Goal: Task Accomplishment & Management: Use online tool/utility

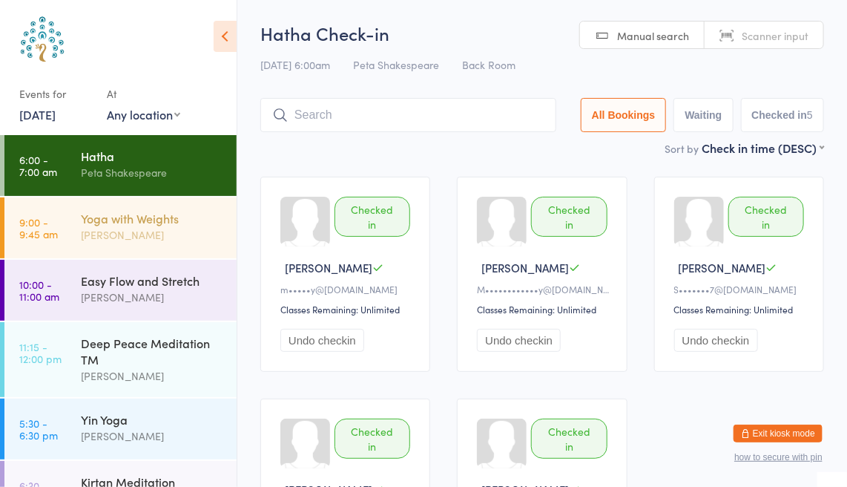
click at [109, 237] on div "[PERSON_NAME]" at bounding box center [152, 234] width 143 height 17
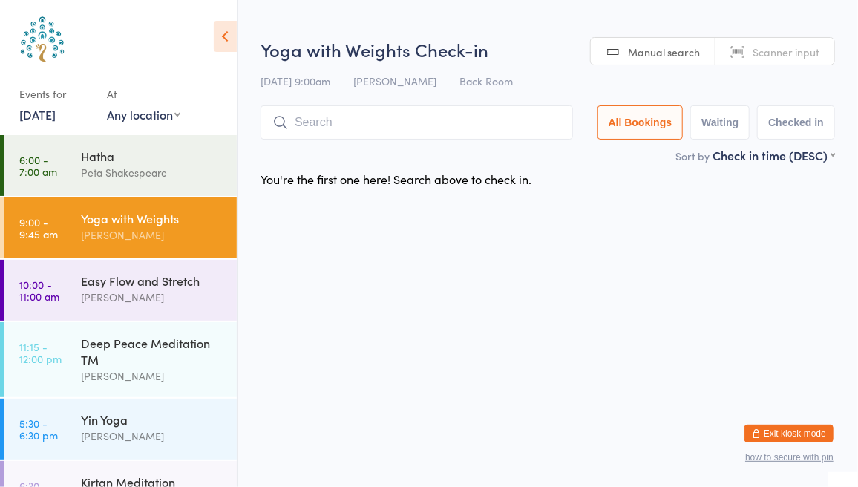
click at [789, 59] on link "Scanner input" at bounding box center [774, 52] width 119 height 28
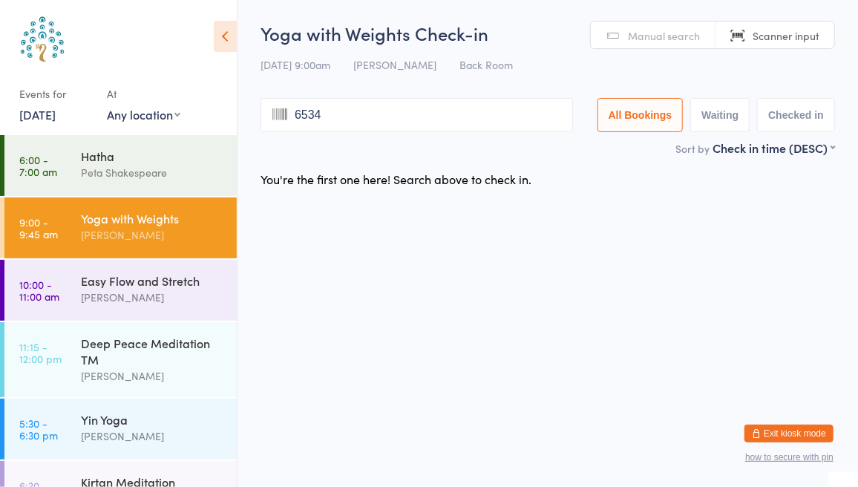
type input "6534"
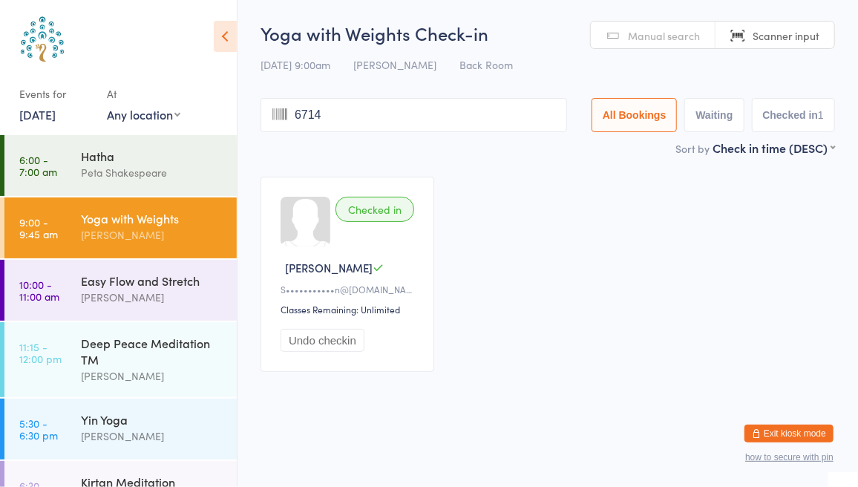
type input "6714"
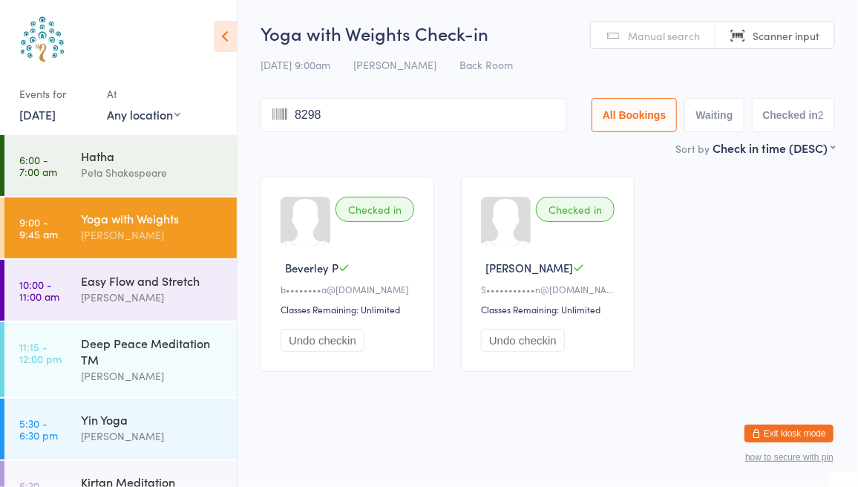
type input "8298"
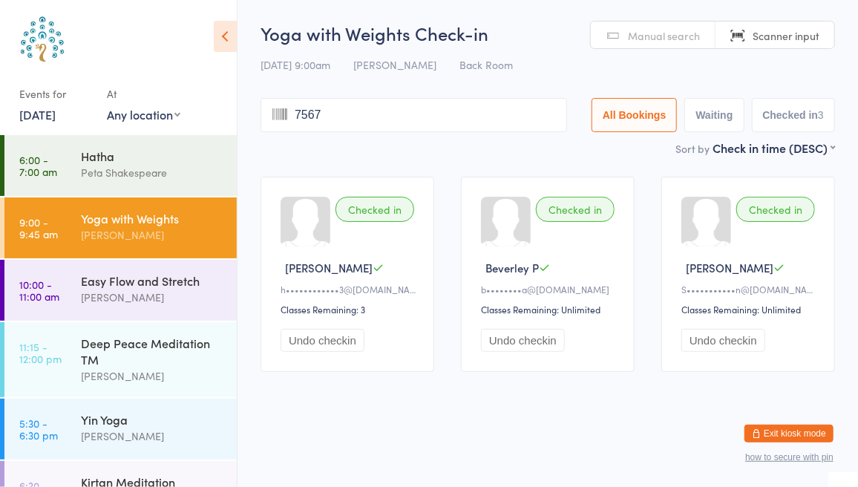
type input "7567"
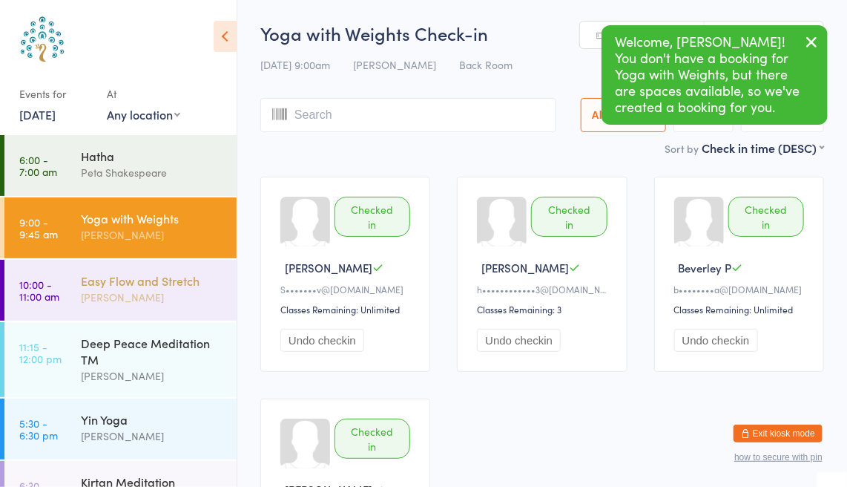
click at [162, 297] on div "[PERSON_NAME]" at bounding box center [152, 297] width 143 height 17
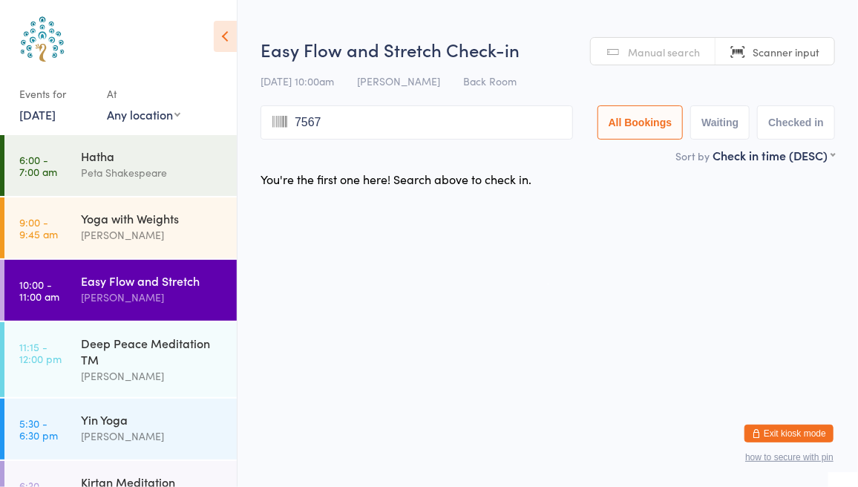
type input "7567"
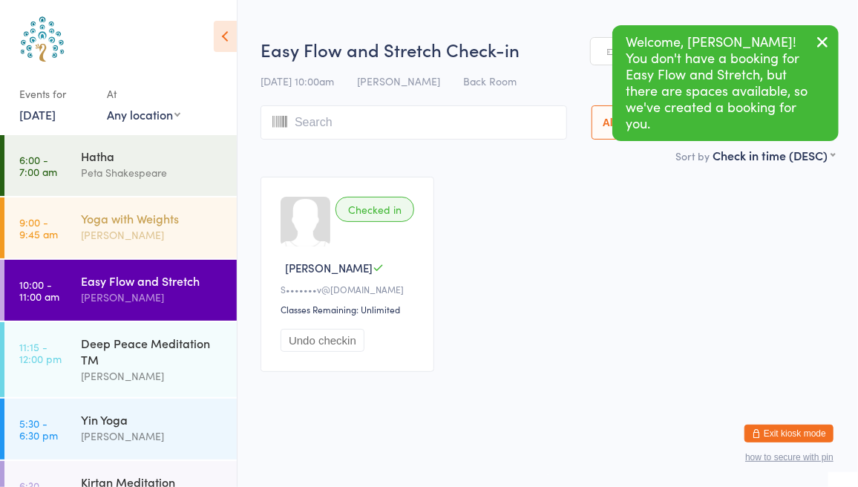
click at [138, 226] on div "Yoga with Weights" at bounding box center [152, 218] width 143 height 16
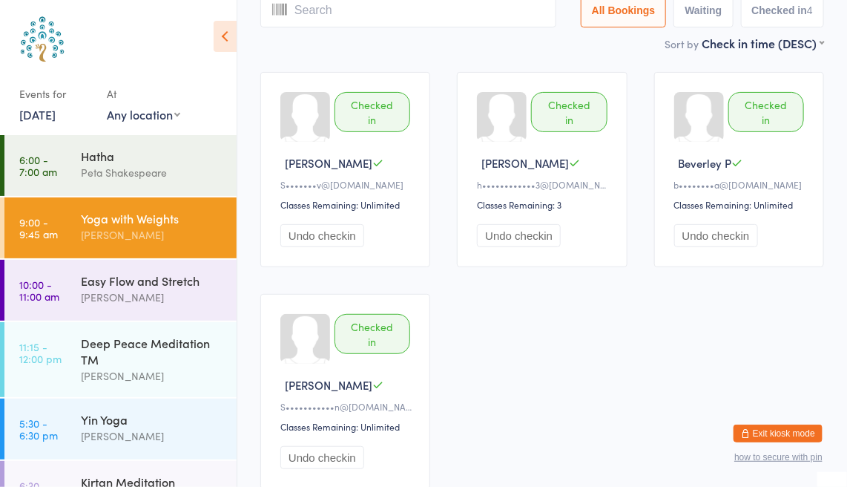
scroll to position [105, 0]
click at [158, 299] on div "[PERSON_NAME]" at bounding box center [152, 297] width 143 height 17
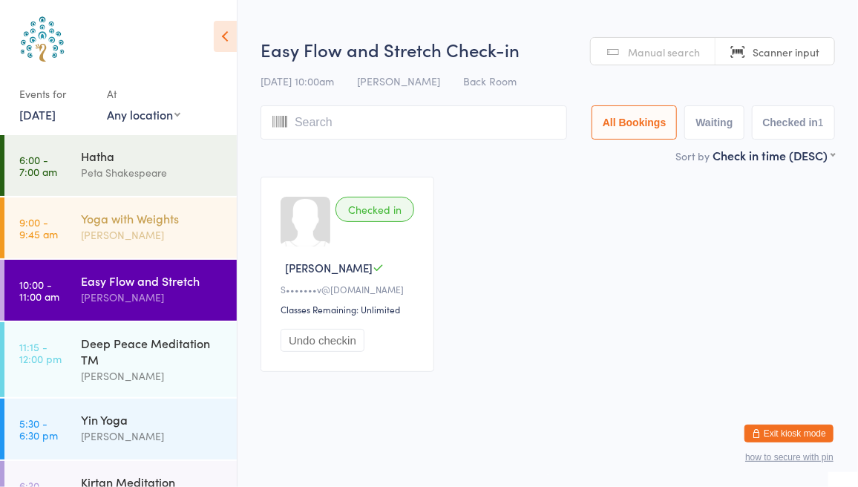
click at [169, 239] on div "[PERSON_NAME]" at bounding box center [152, 234] width 143 height 17
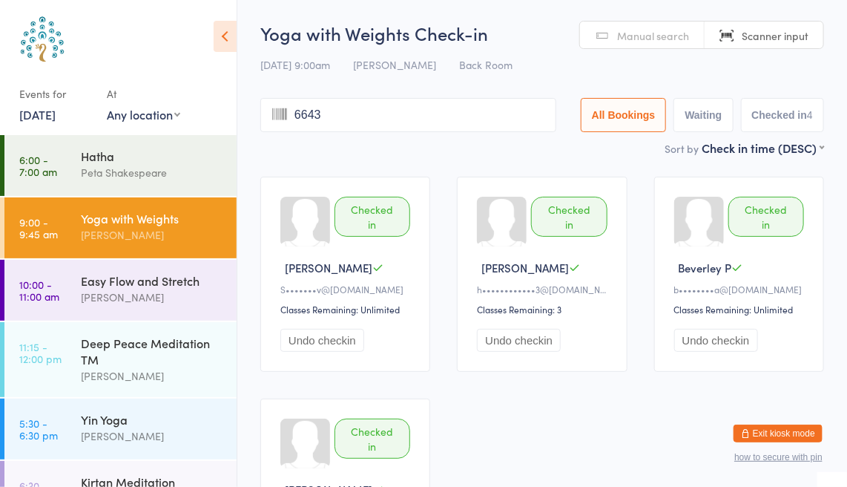
type input "6643"
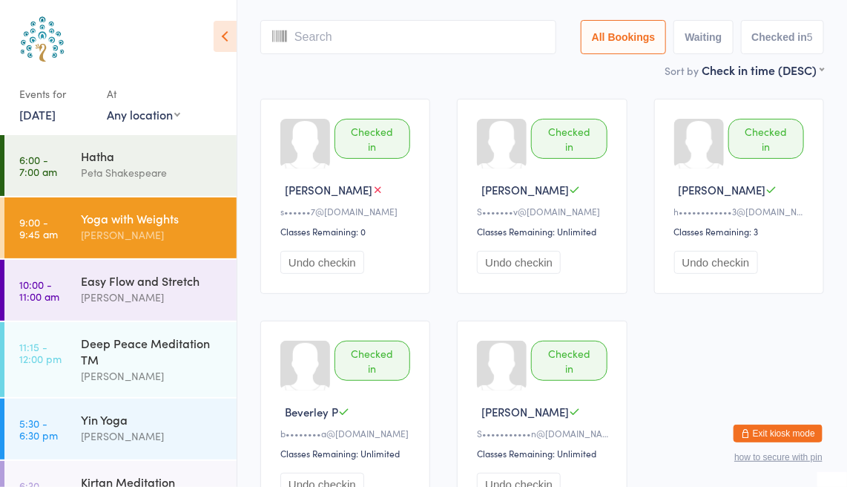
scroll to position [83, 0]
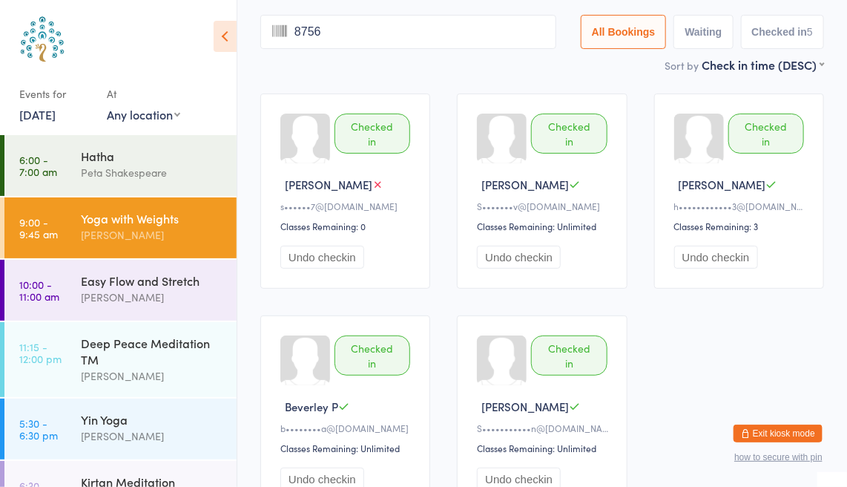
type input "8756"
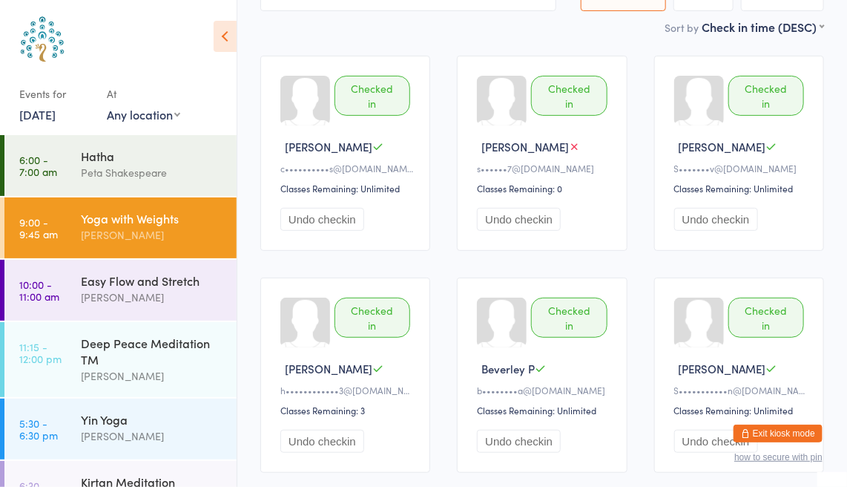
scroll to position [196, 0]
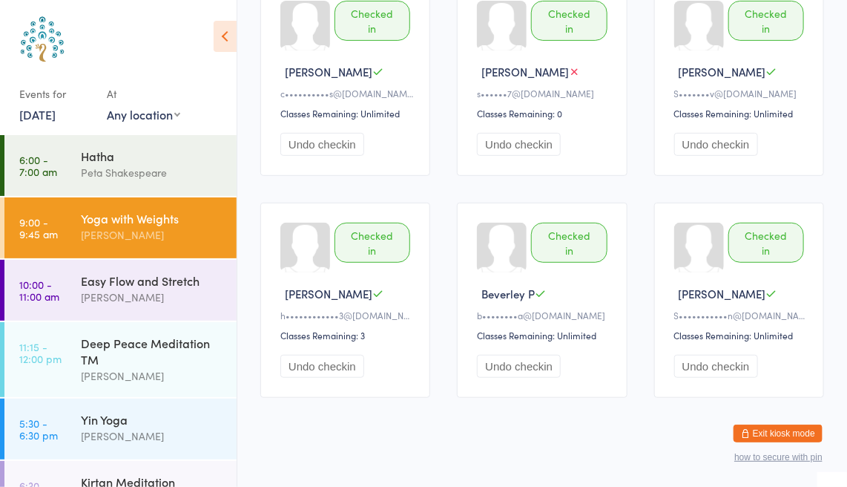
type input "5387"
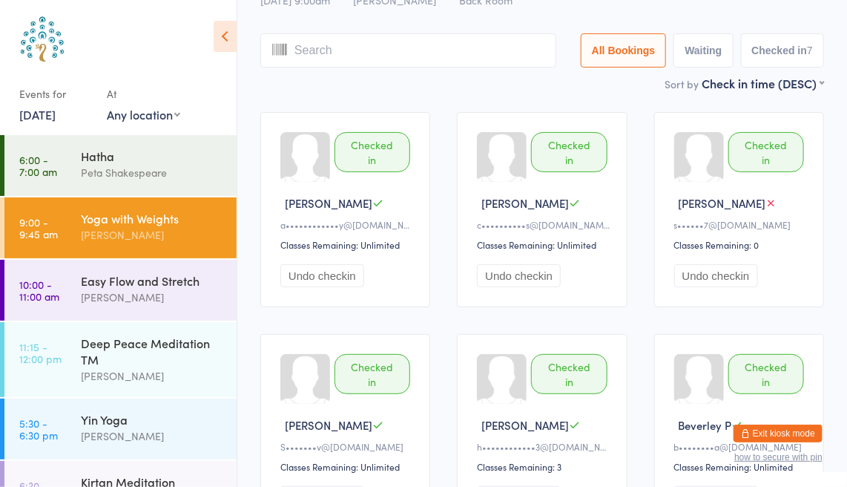
scroll to position [0, 0]
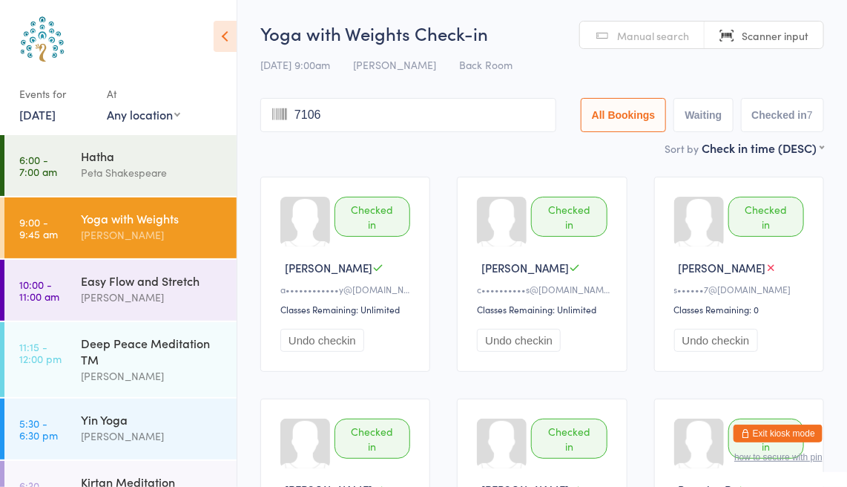
type input "7106"
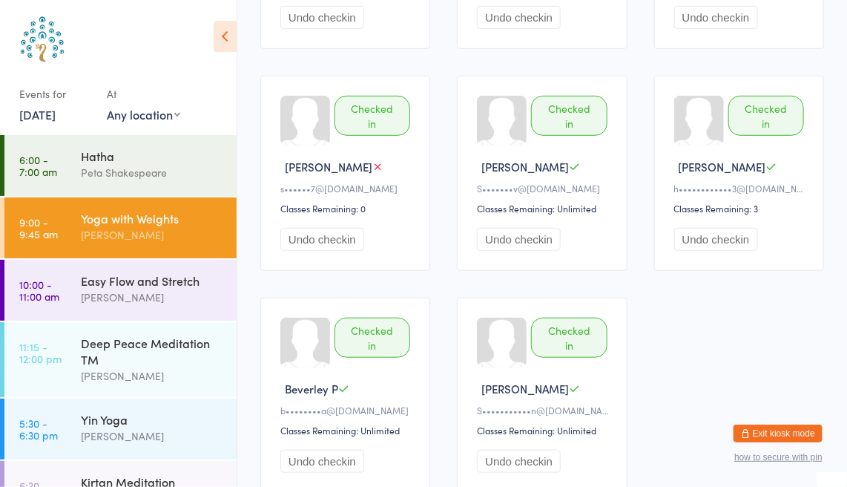
scroll to position [370, 0]
